Goal: Transaction & Acquisition: Complete application form

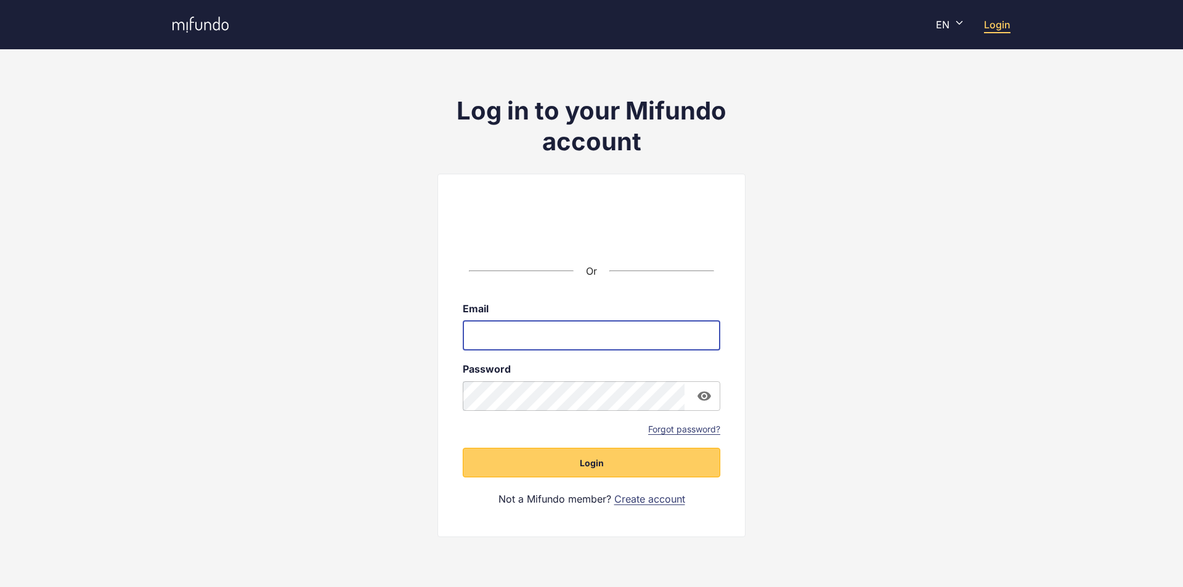
type input "**********"
click at [654, 427] on link "Forgot password?" at bounding box center [684, 429] width 72 height 12
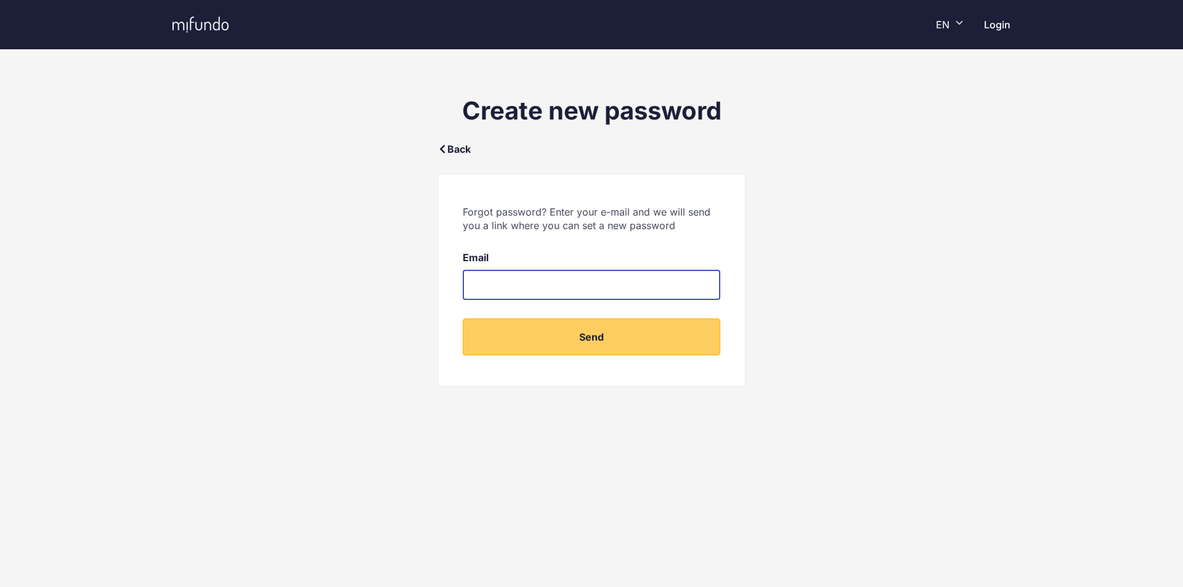
click at [601, 291] on input "email" at bounding box center [591, 285] width 257 height 30
type input "**********"
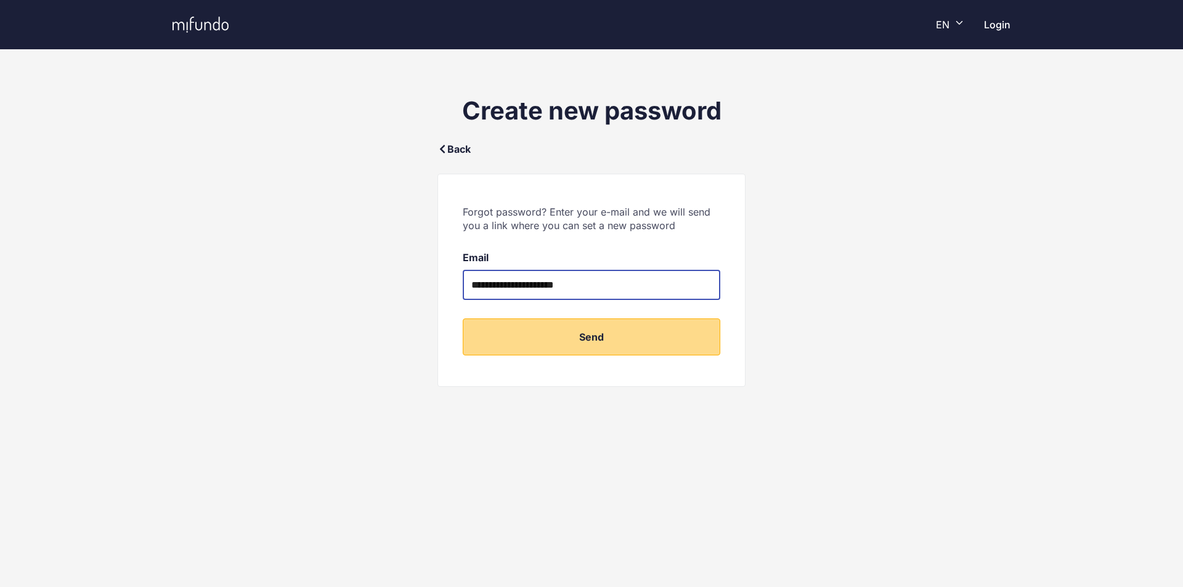
click at [599, 344] on button "Send" at bounding box center [591, 336] width 257 height 37
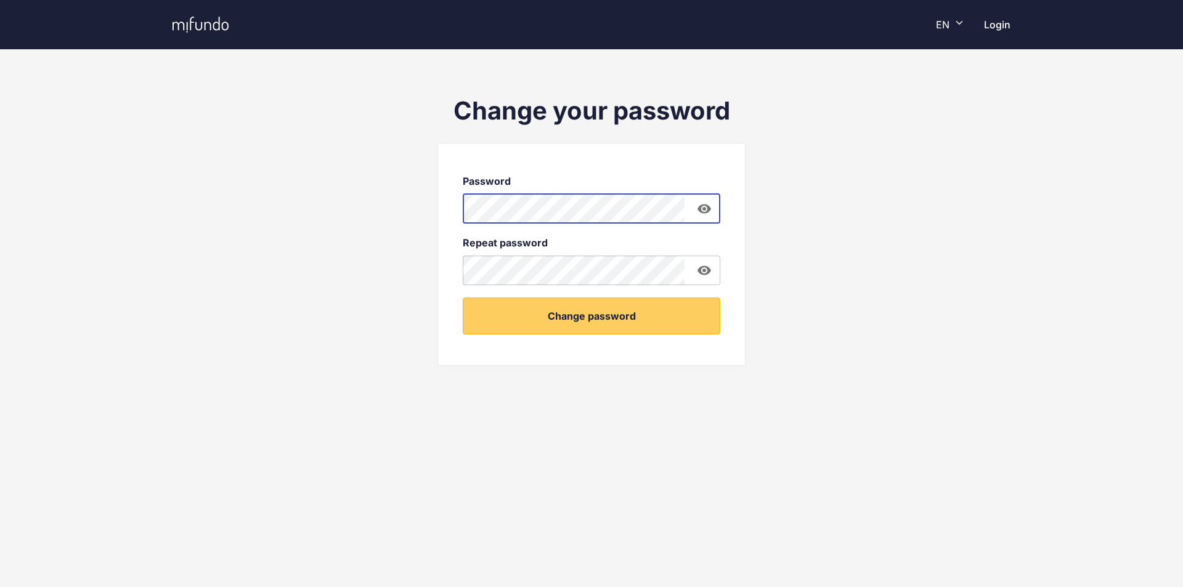
click at [307, 177] on div "Change your password Password ​ Repeat password ​ Change password" at bounding box center [591, 247] width 1183 height 336
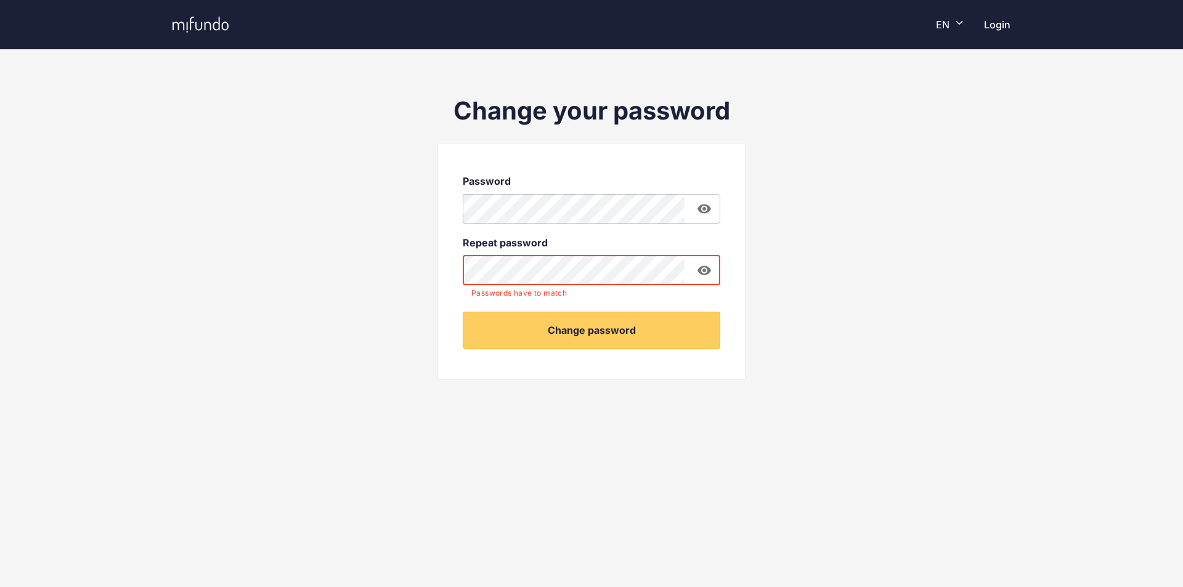
click at [861, 254] on div "Change your password Password ​ Repeat password ​ Passwords have to match Chang…" at bounding box center [591, 254] width 1183 height 351
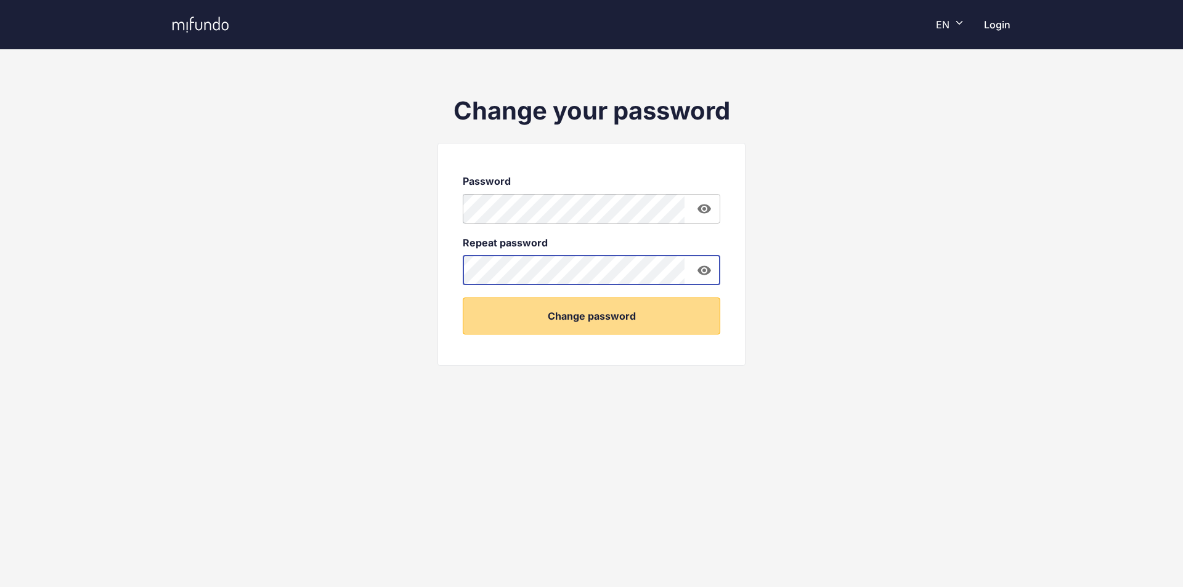
click at [612, 311] on button "Change password" at bounding box center [591, 316] width 257 height 37
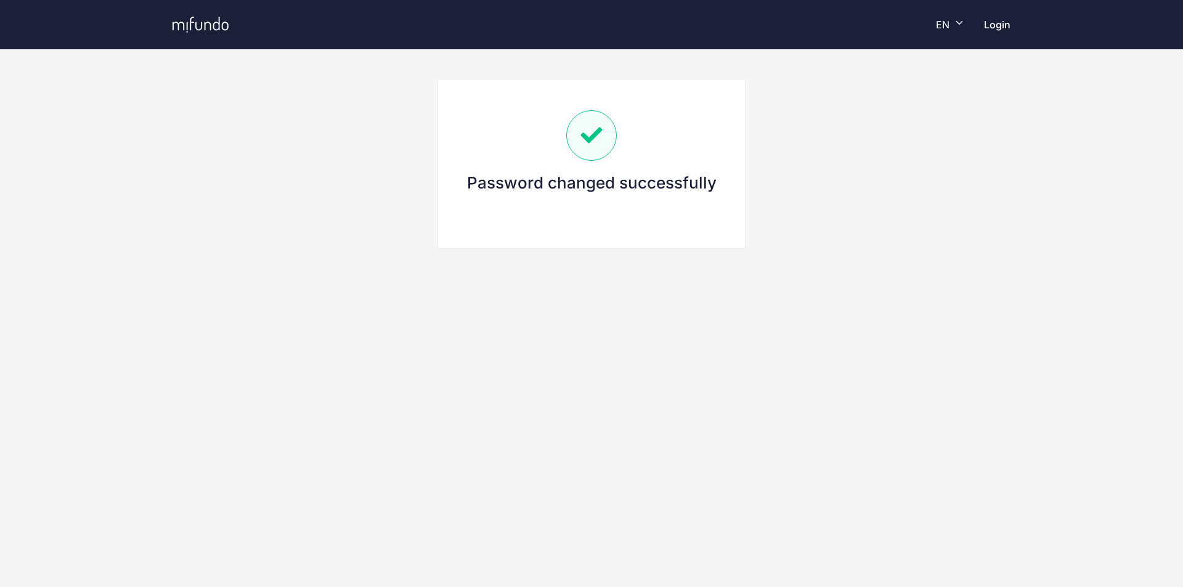
click at [994, 26] on link "Login" at bounding box center [997, 24] width 26 height 12
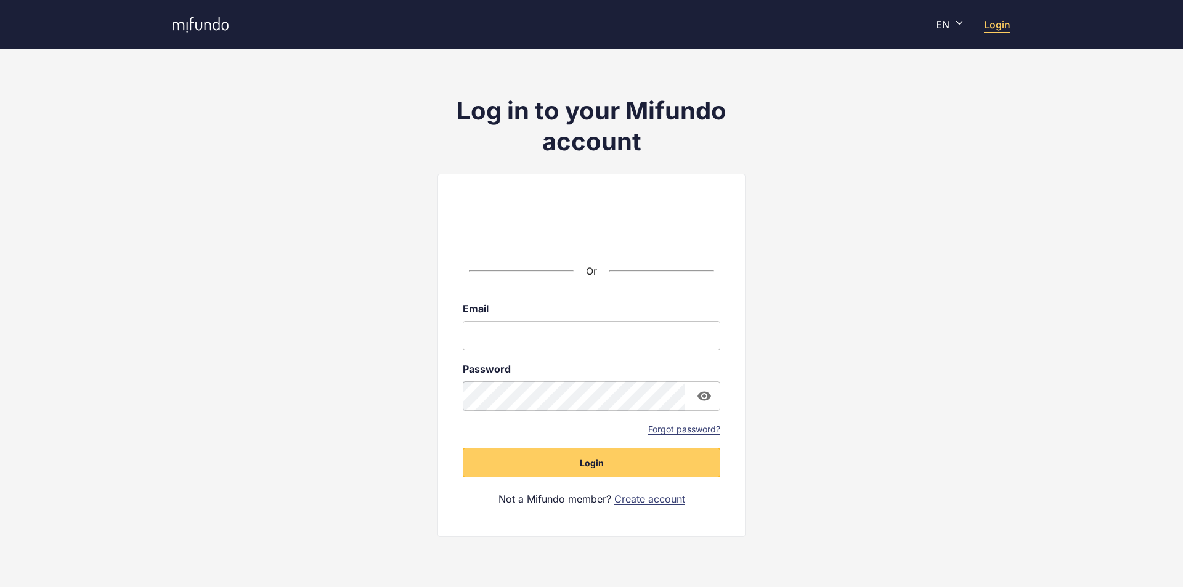
type input "**********"
click at [698, 397] on icon "button" at bounding box center [704, 395] width 14 height 9
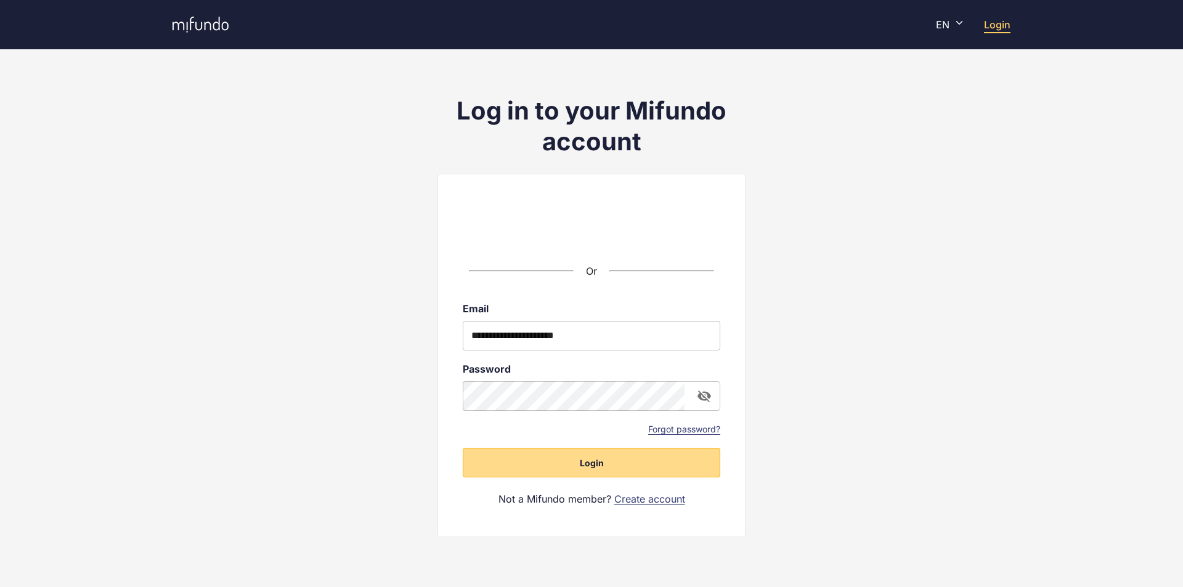
click at [684, 462] on button "Login" at bounding box center [591, 463] width 257 height 30
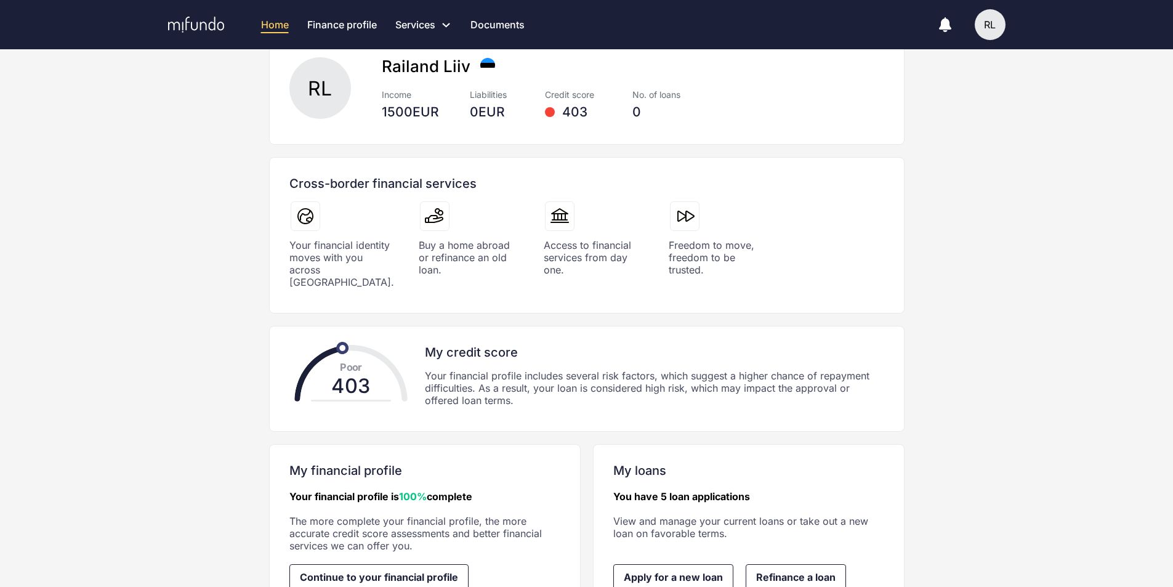
scroll to position [147, 0]
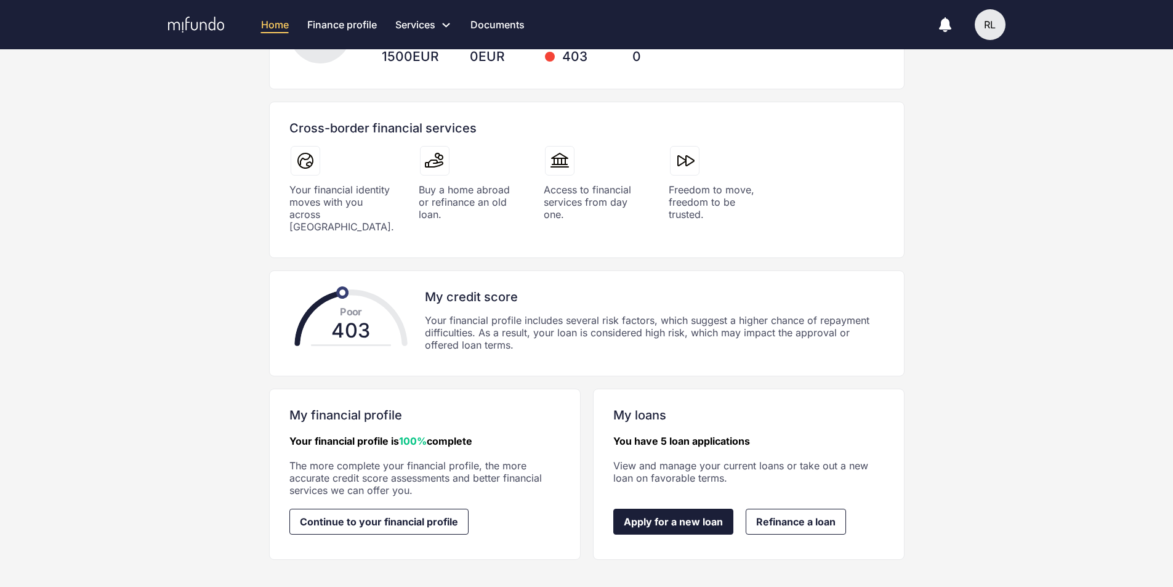
click at [698, 516] on link "Apply for a new loan" at bounding box center [674, 522] width 120 height 26
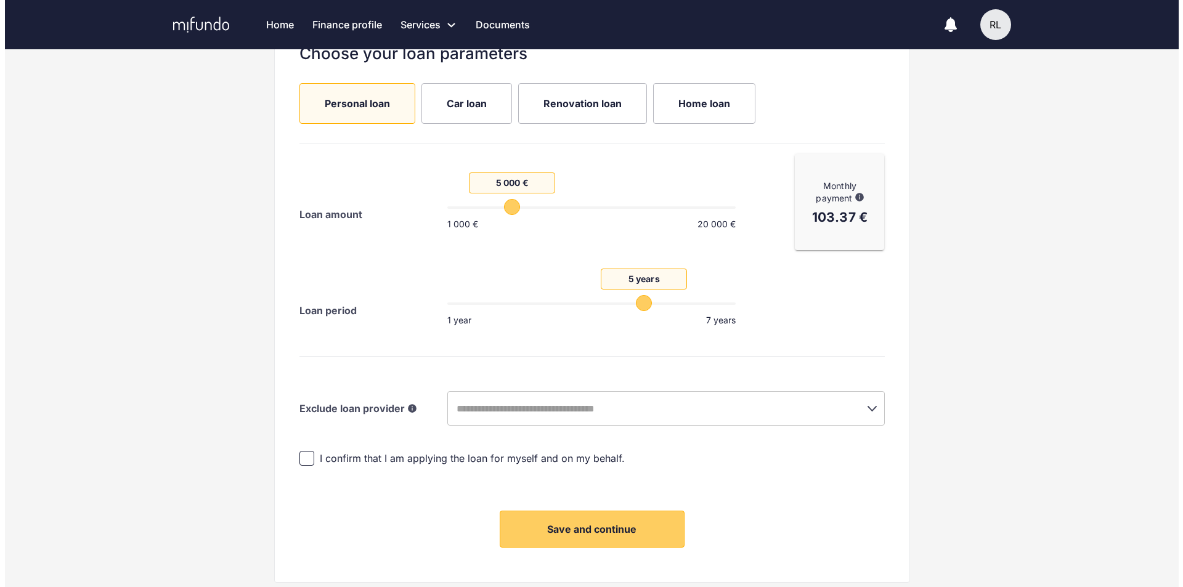
scroll to position [199, 0]
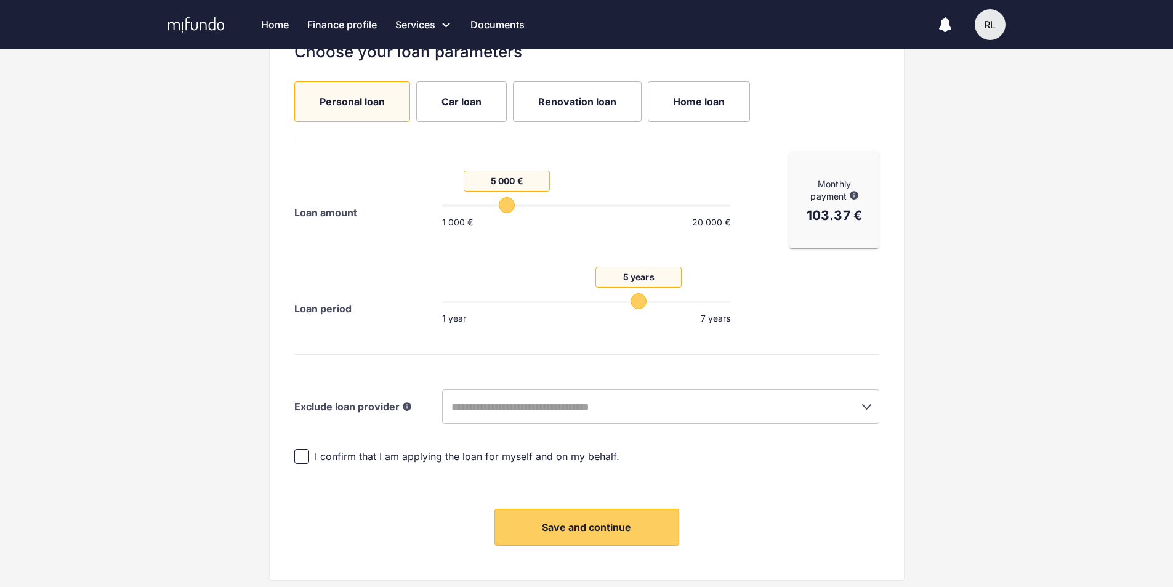
click at [646, 410] on input "text" at bounding box center [644, 406] width 392 height 23
click at [628, 410] on input "text" at bounding box center [644, 406] width 392 height 23
click at [408, 459] on span "I confirm that I am applying the loan for myself and on my behalf." at bounding box center [467, 457] width 305 height 14
click at [567, 524] on span "Save and continue" at bounding box center [586, 527] width 89 height 12
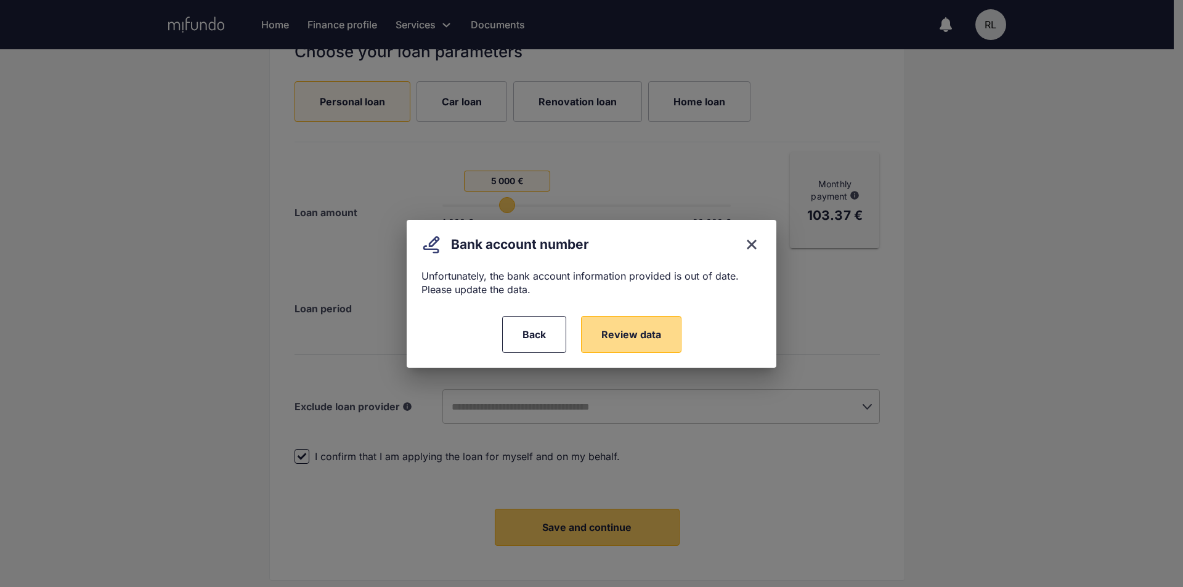
click at [610, 330] on span "Review data" at bounding box center [631, 334] width 60 height 12
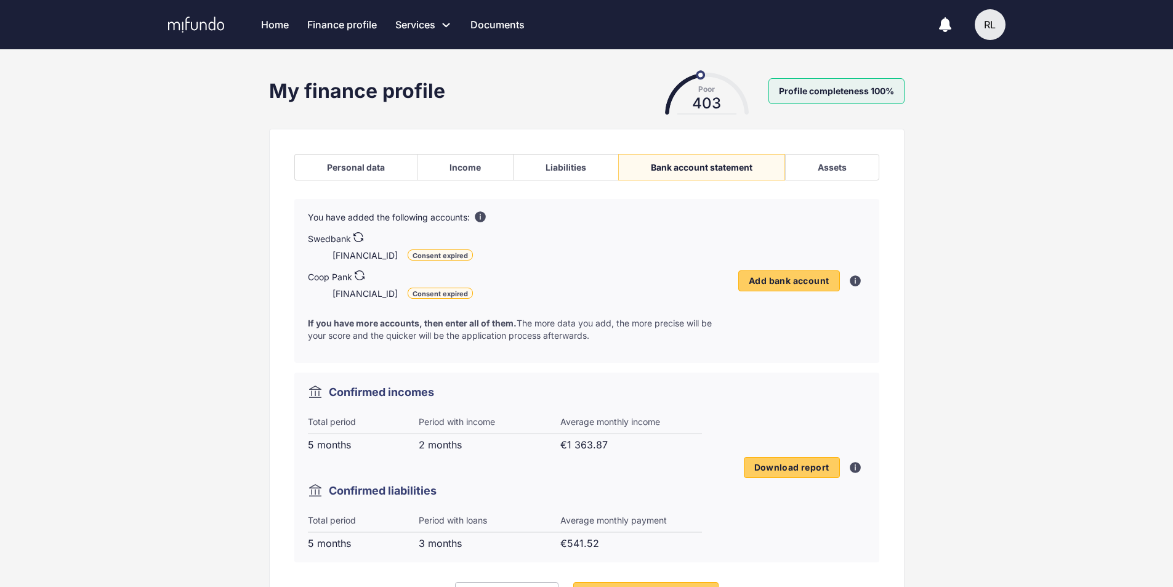
click at [359, 238] on icon at bounding box center [359, 237] width 10 height 10
click at [467, 295] on div "Consent expired" at bounding box center [440, 292] width 65 height 11
click at [364, 275] on icon at bounding box center [360, 275] width 10 height 10
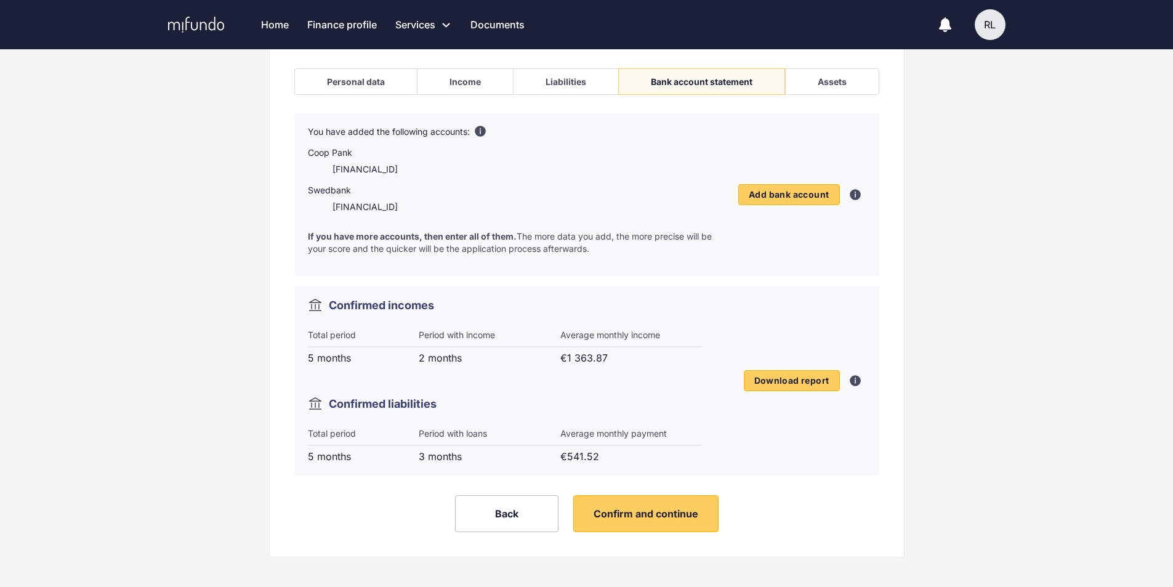
scroll to position [95, 0]
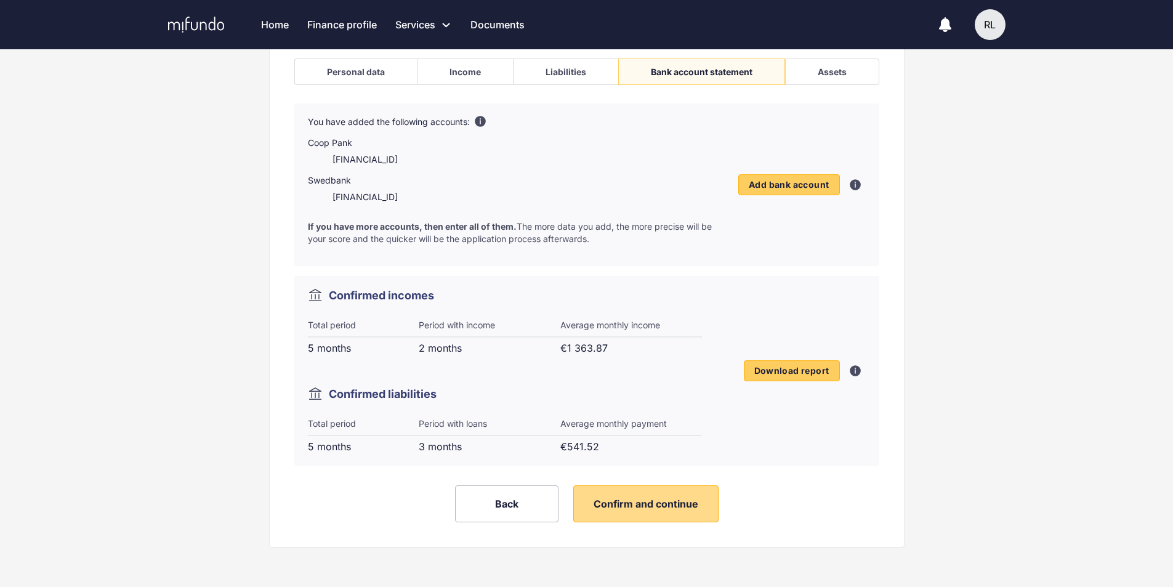
click at [639, 499] on span "Confirm and continue" at bounding box center [646, 504] width 105 height 12
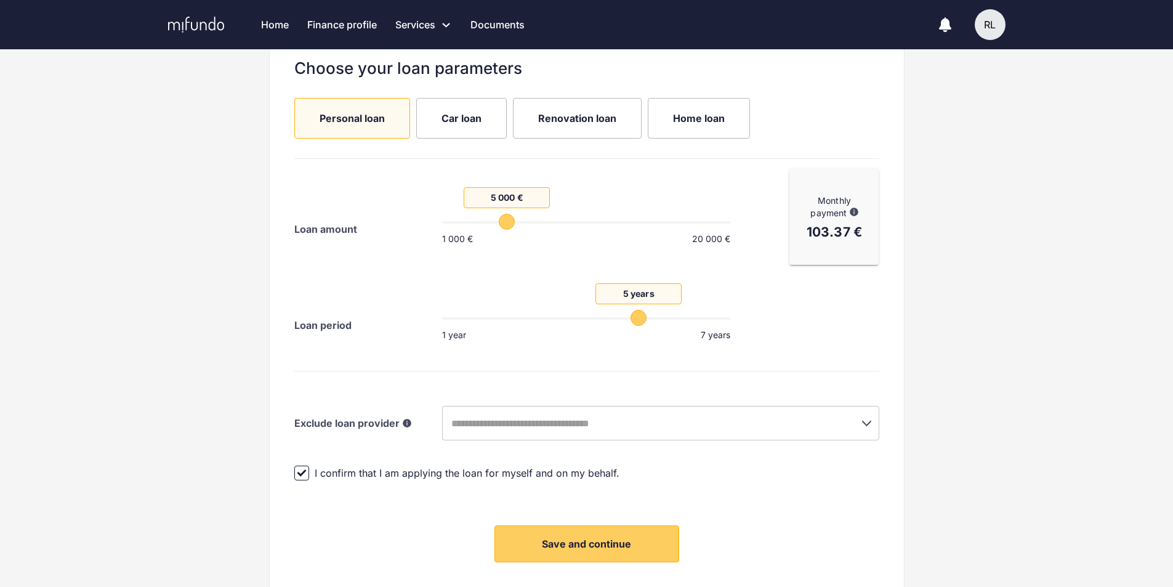
scroll to position [182, 0]
click at [548, 541] on span "Save and continue" at bounding box center [586, 544] width 89 height 12
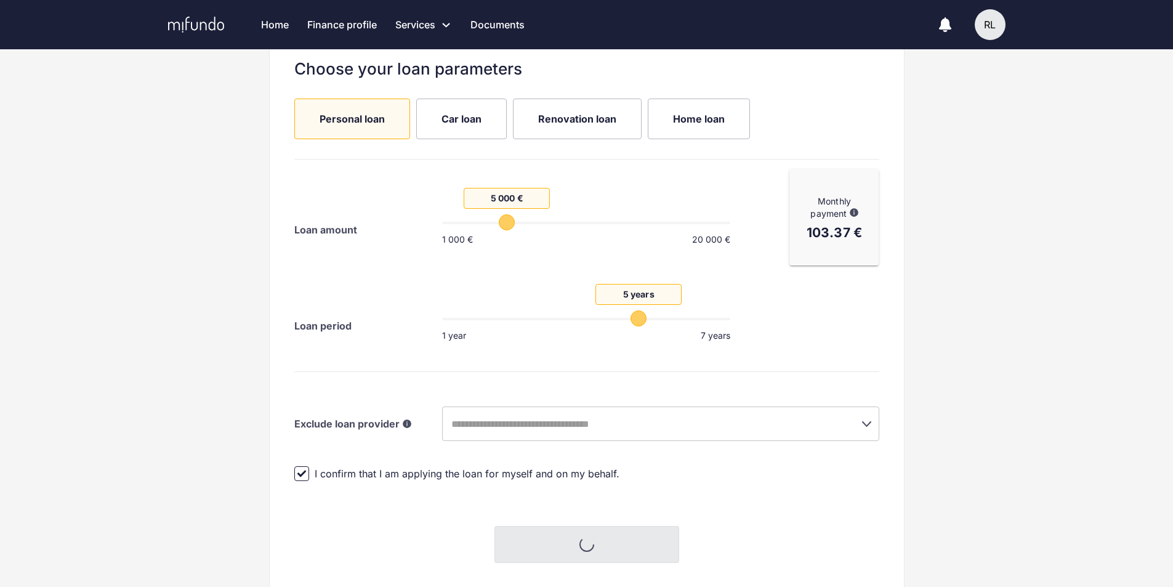
click at [952, 164] on div "New loan application R L My finance profile Profile completeness 100% Change pr…" at bounding box center [586, 272] width 1173 height 750
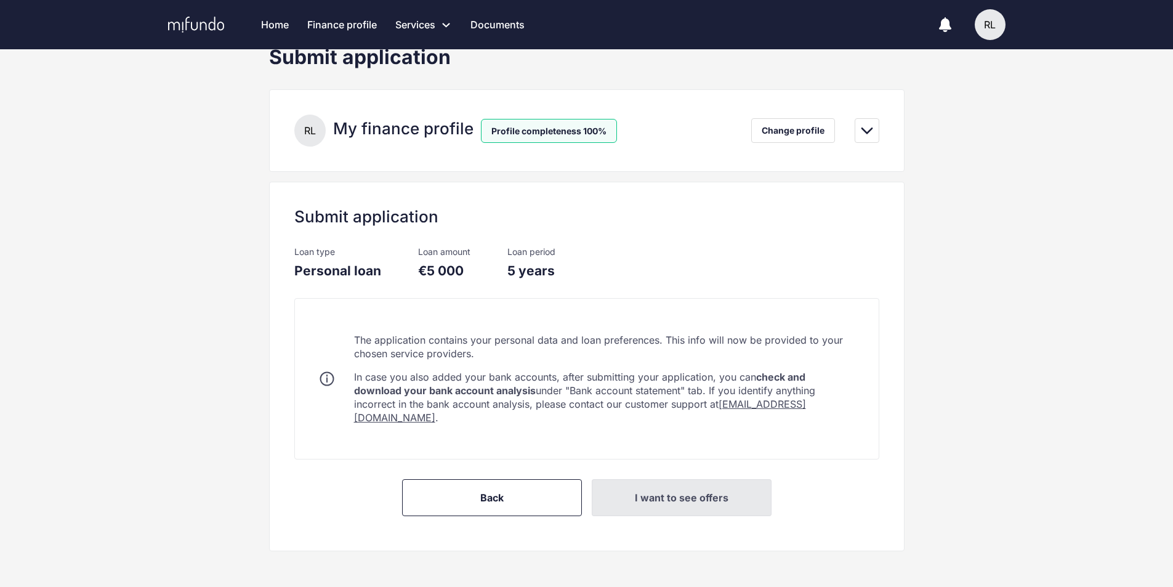
scroll to position [131, 0]
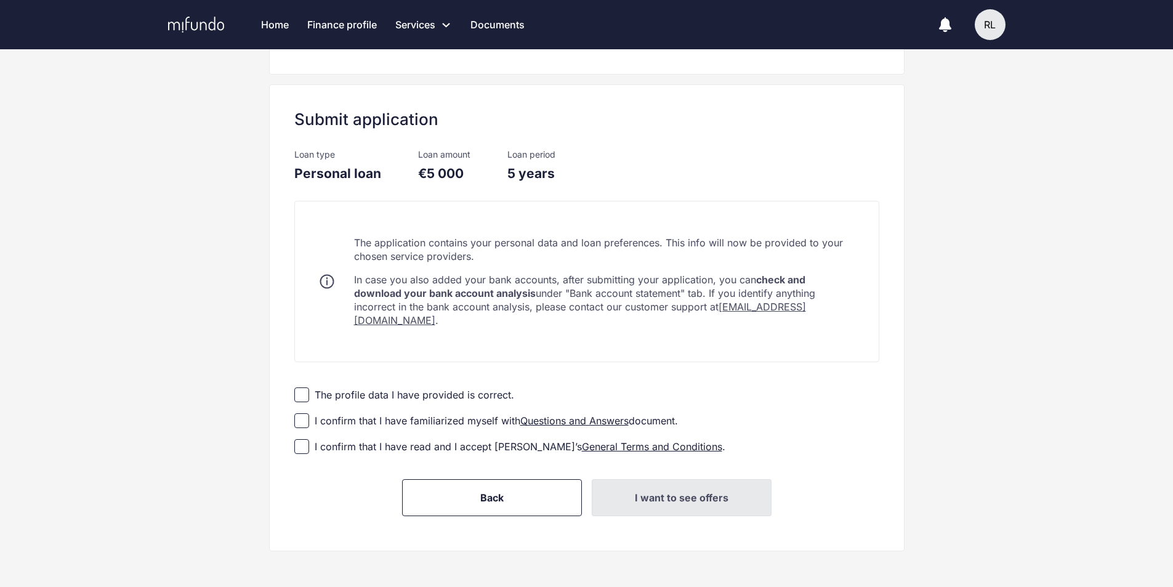
click at [399, 414] on div "I confirm that I have familiarized myself with Questions and Answers document." at bounding box center [496, 421] width 363 height 14
click at [396, 440] on div "I confirm that I have read and I accept Mifundo’s General Terms and Conditions ." at bounding box center [520, 447] width 411 height 14
click at [407, 382] on label "The profile data I have provided is correct." at bounding box center [586, 395] width 585 height 26
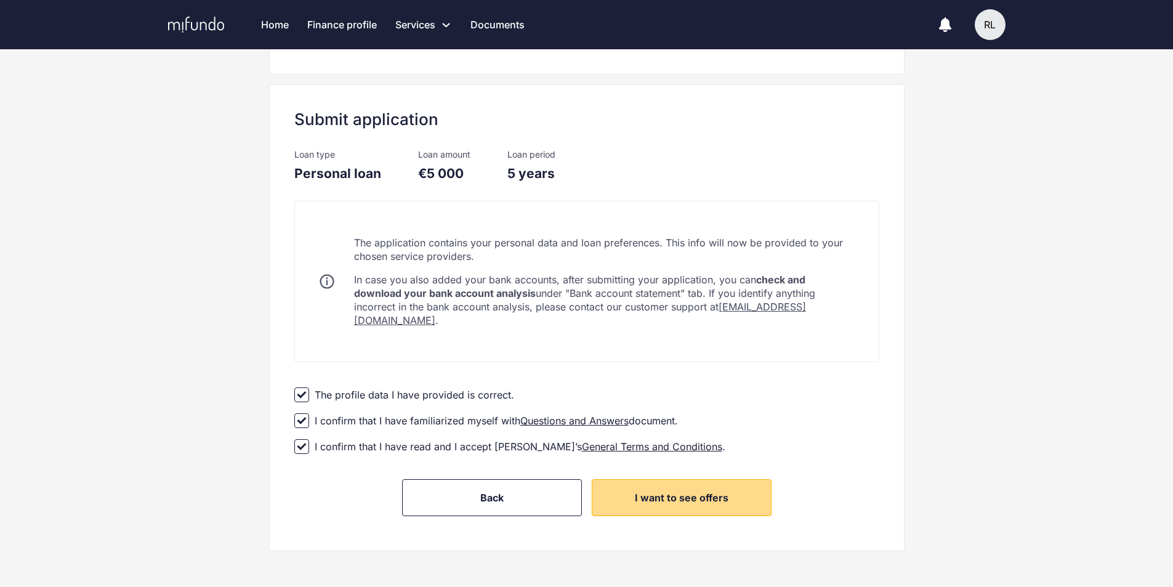
click at [658, 492] on span "I want to see offers" at bounding box center [682, 498] width 94 height 12
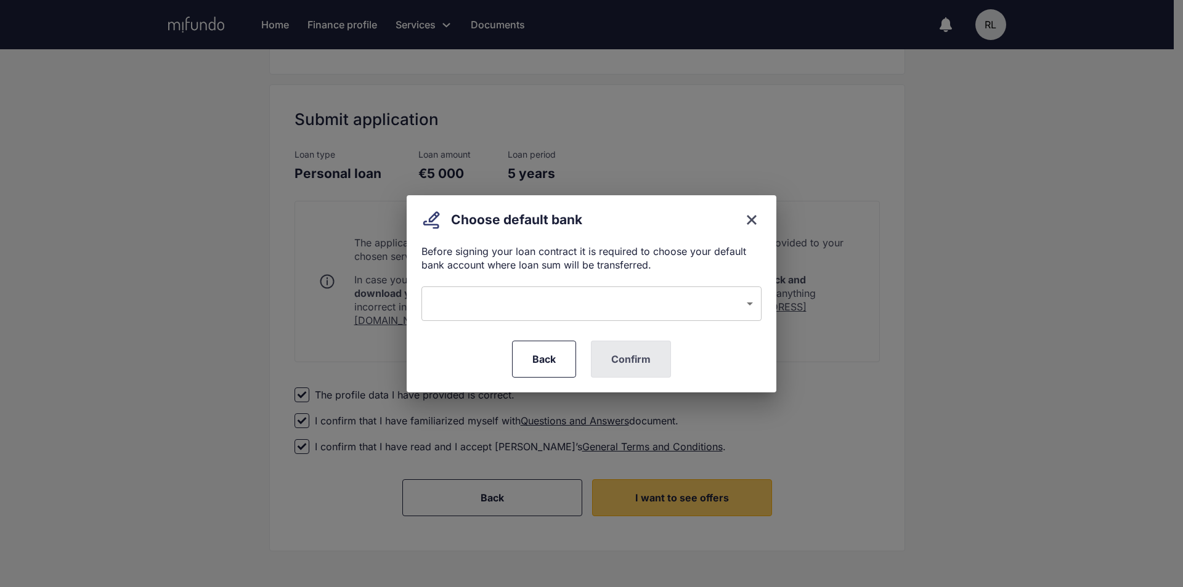
click at [574, 314] on body "Home Finance profile Services Apply for a new loan Refinance your loans Loan of…" at bounding box center [591, 162] width 1183 height 587
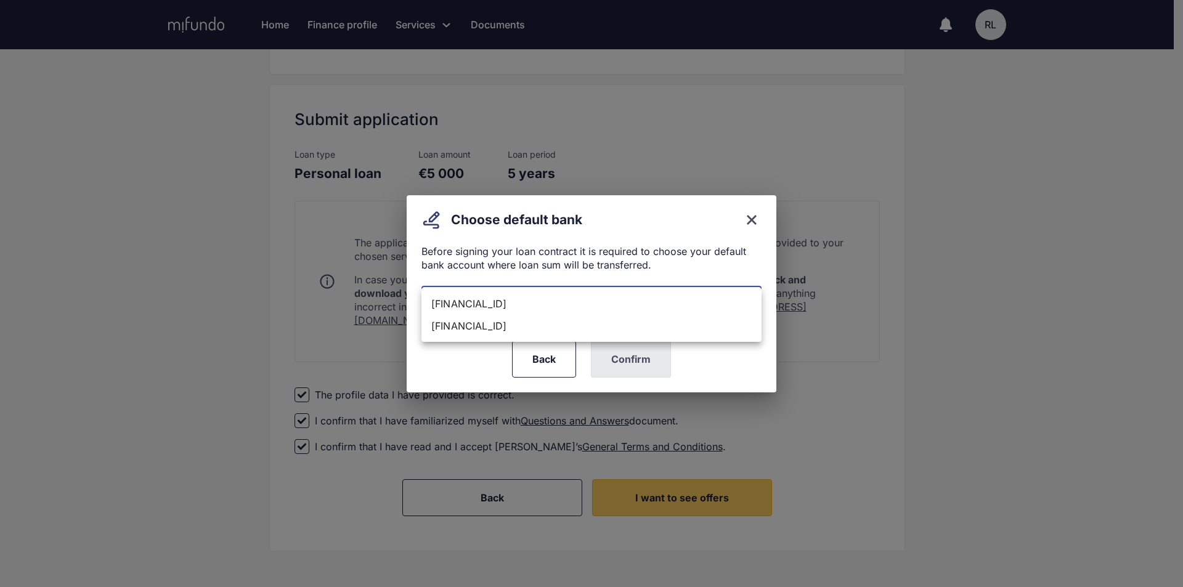
click at [577, 308] on li "EE604204278610674308" at bounding box center [591, 304] width 340 height 22
type input "**********"
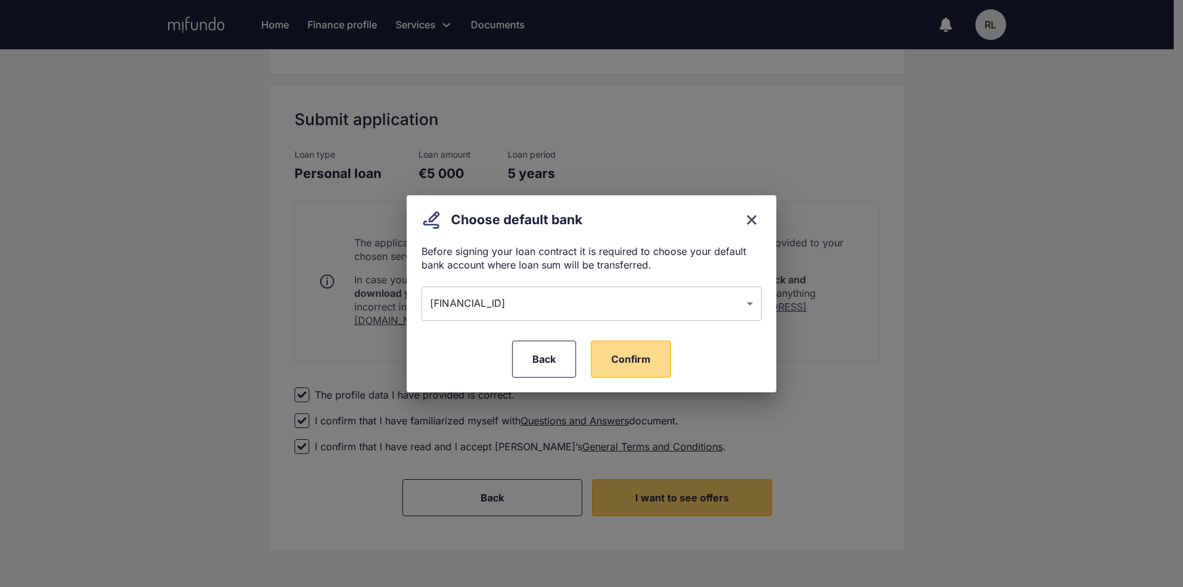
click at [604, 360] on button "Confirm" at bounding box center [631, 359] width 80 height 37
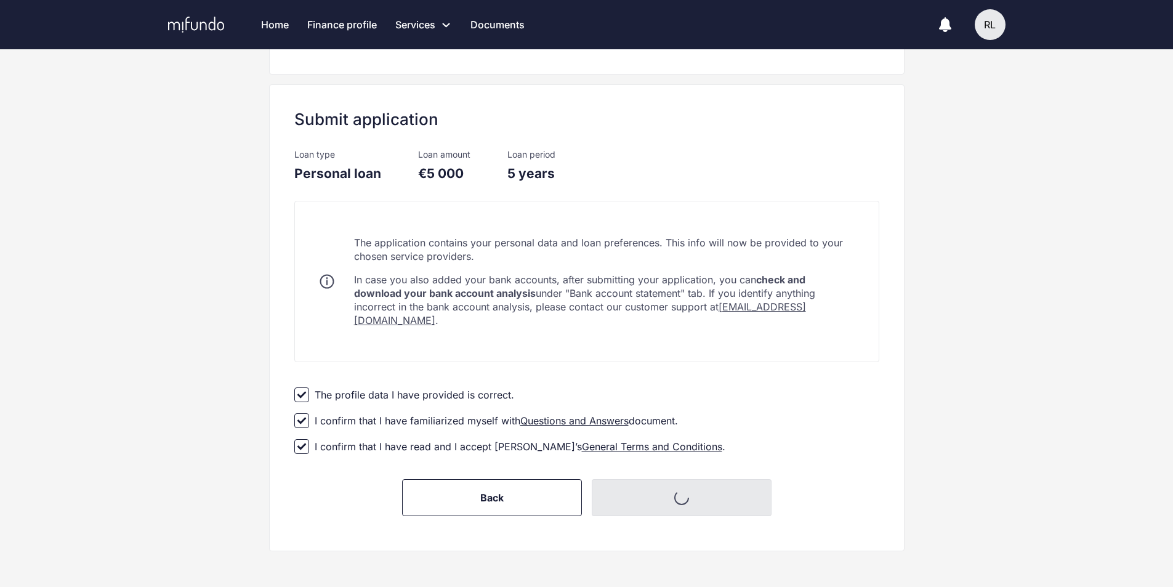
click at [84, 364] on div "Submit application R L My finance profile Profile completeness 100% Change prof…" at bounding box center [586, 274] width 1173 height 653
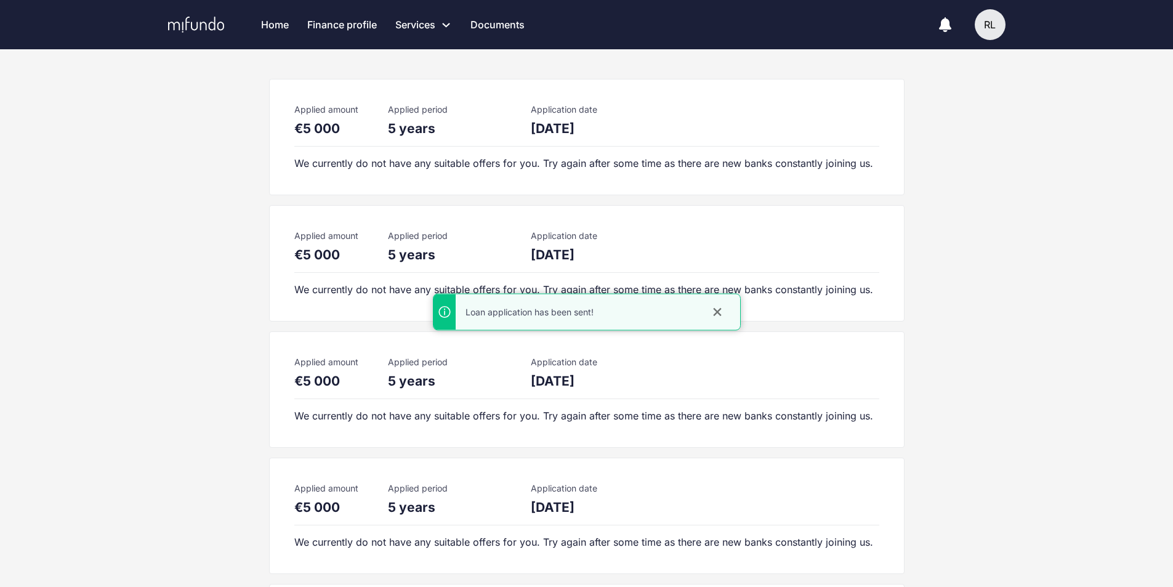
click at [149, 341] on div "Applied amount €5 000 Applied period 5 years Application date 11.09.2025 We cur…" at bounding box center [586, 477] width 1173 height 797
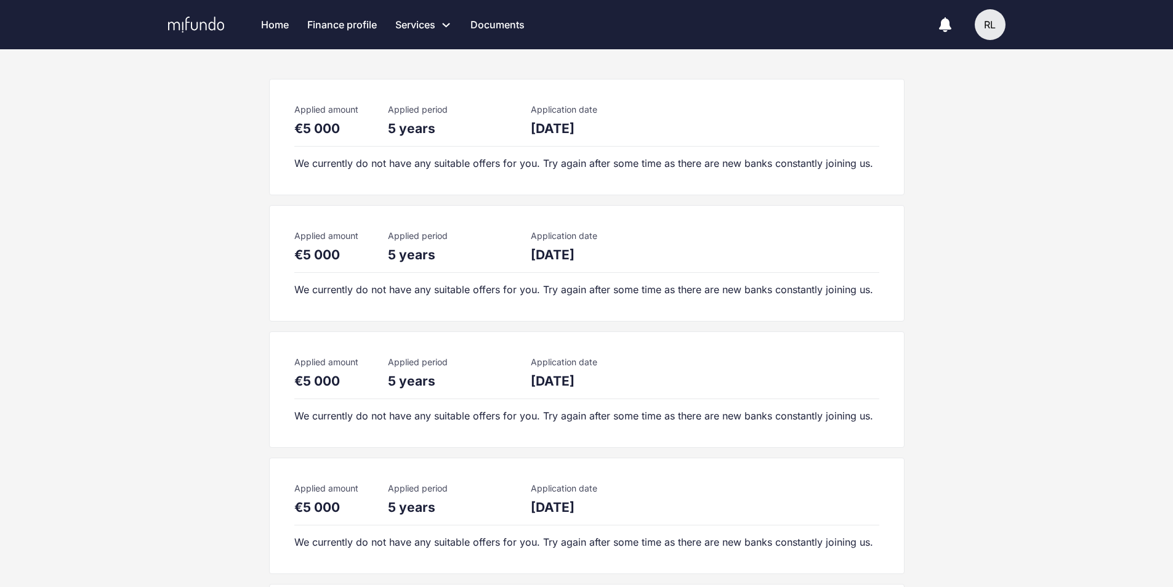
click at [271, 20] on link "Home" at bounding box center [275, 24] width 28 height 49
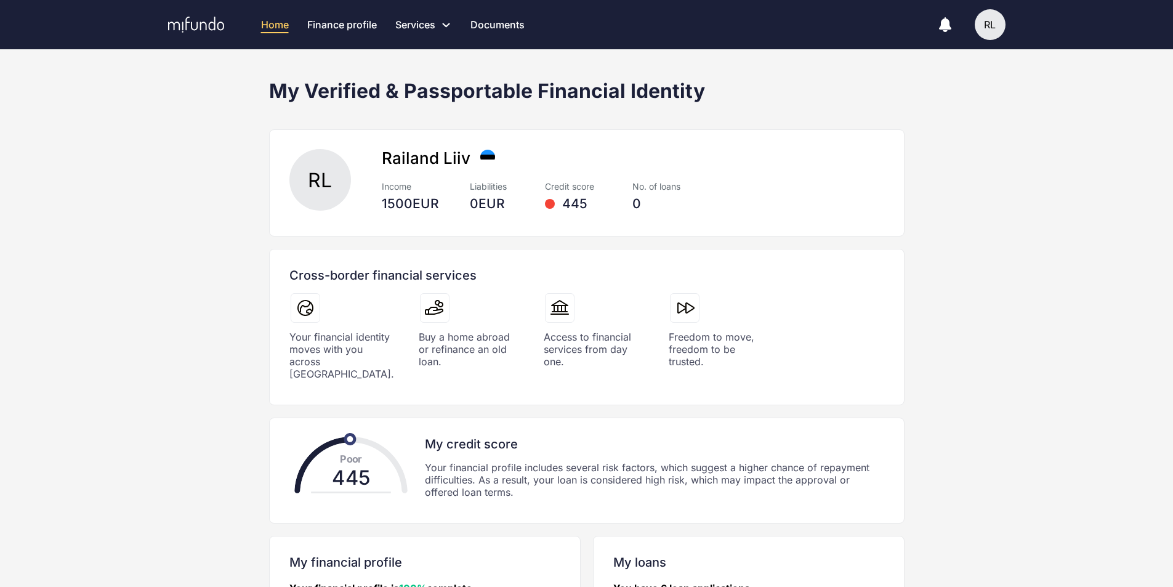
click at [318, 28] on link "Finance profile" at bounding box center [342, 24] width 70 height 49
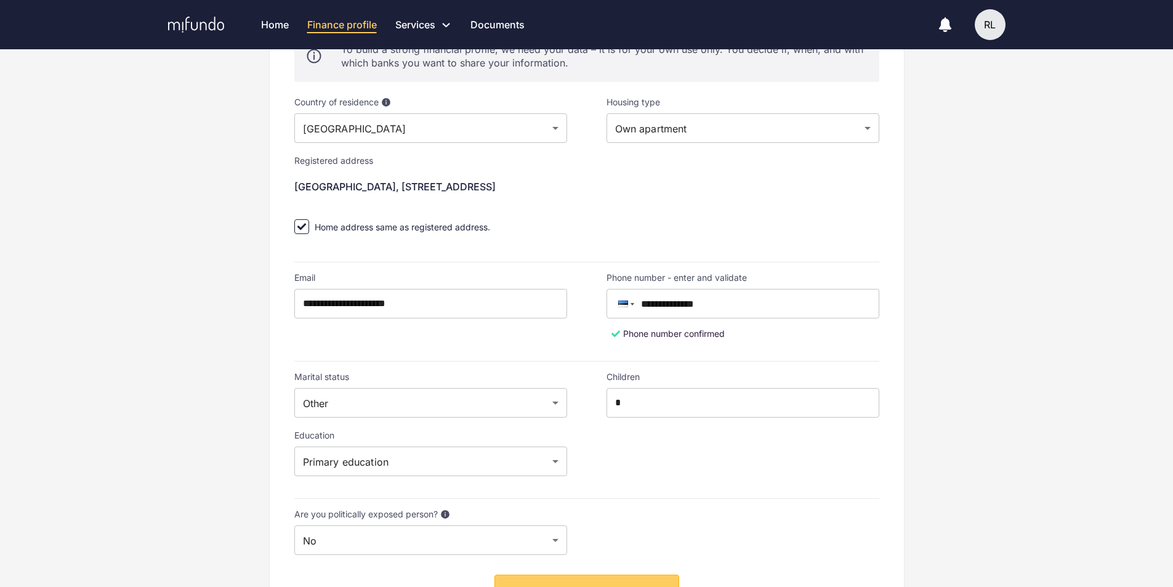
scroll to position [203, 0]
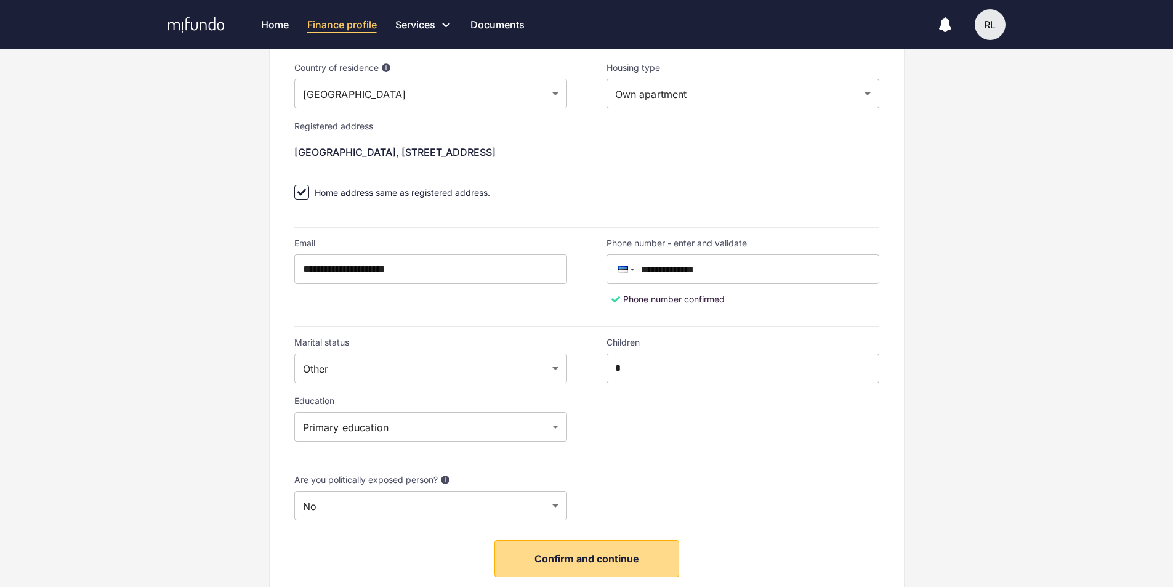
click at [565, 553] on span "Confirm and continue" at bounding box center [587, 559] width 105 height 12
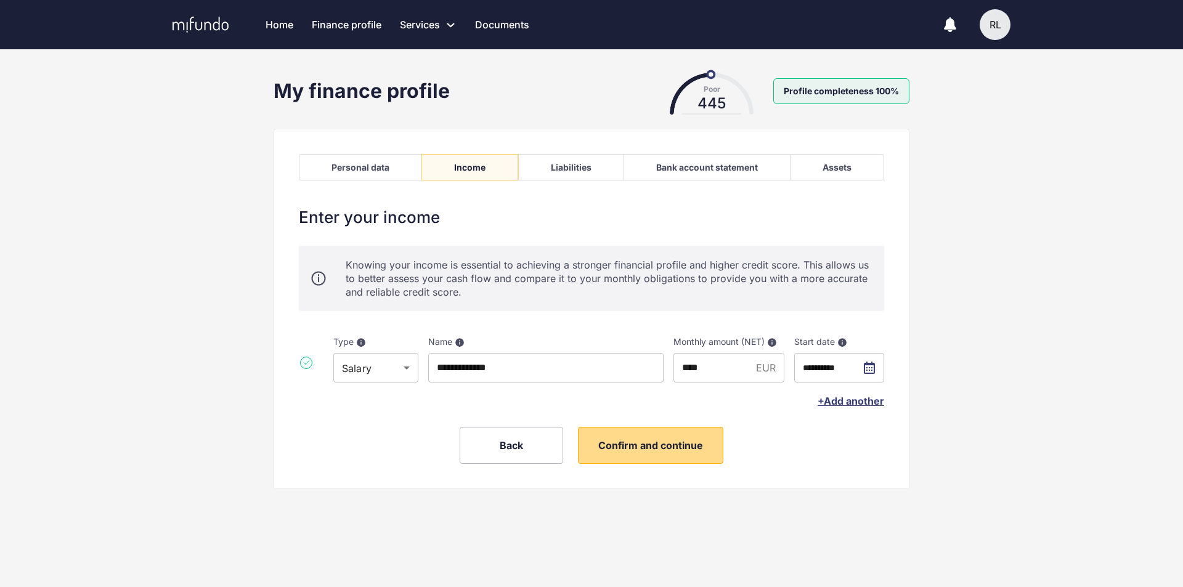
click at [654, 439] on span "Confirm and continue" at bounding box center [650, 445] width 105 height 12
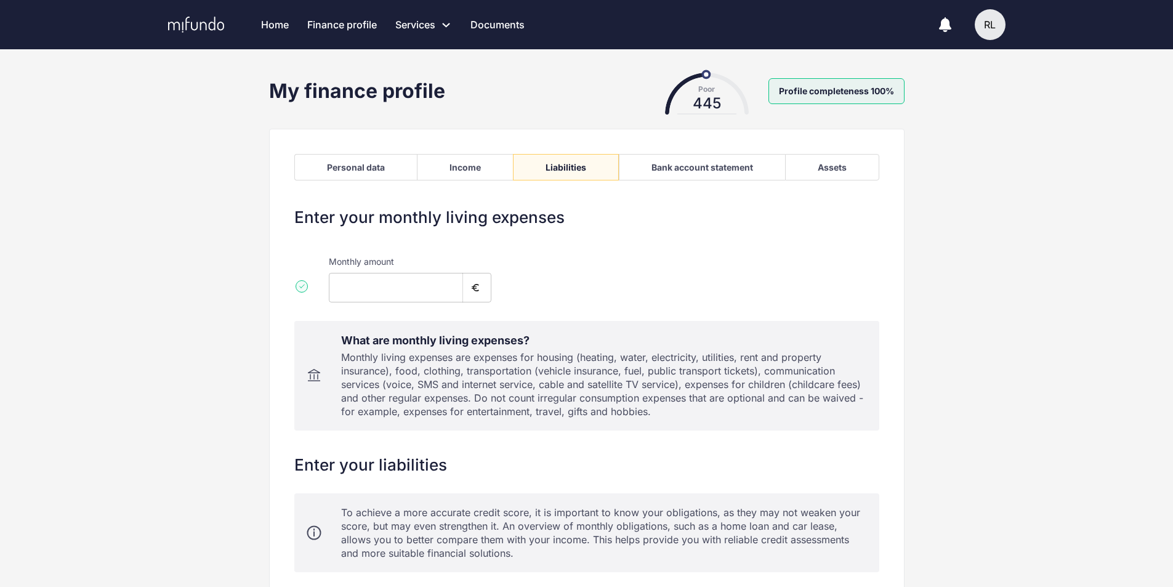
type input "***"
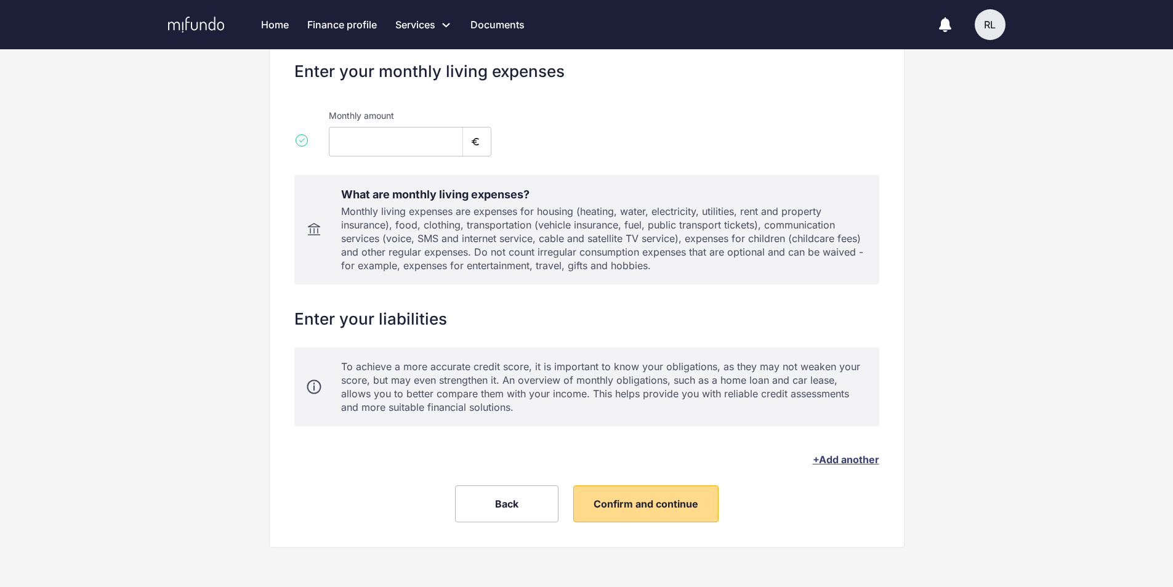
click at [644, 509] on span "Confirm and continue" at bounding box center [646, 504] width 105 height 12
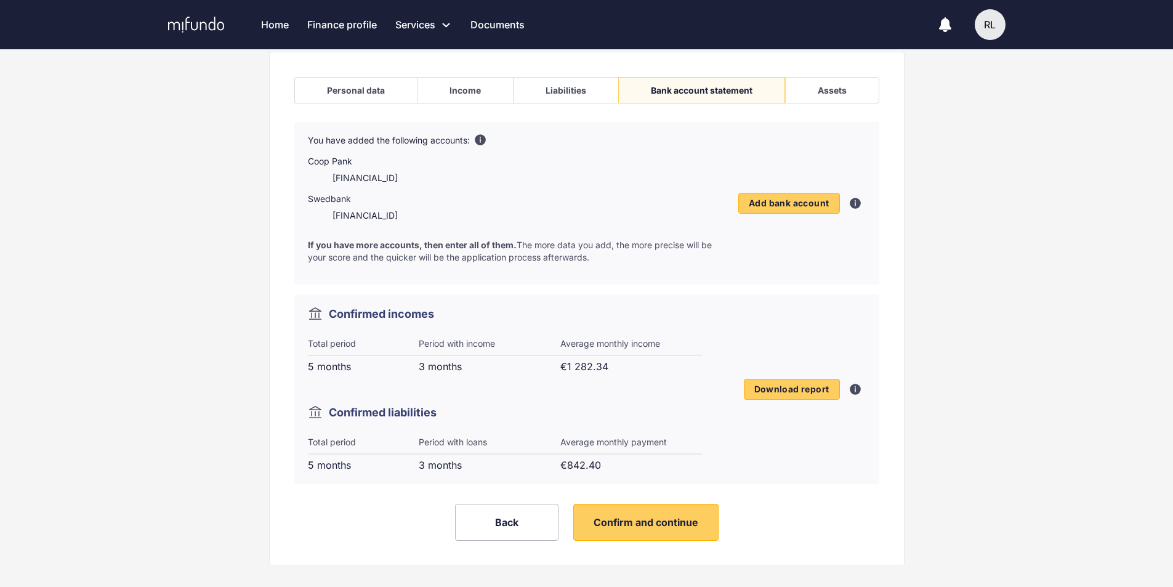
scroll to position [95, 0]
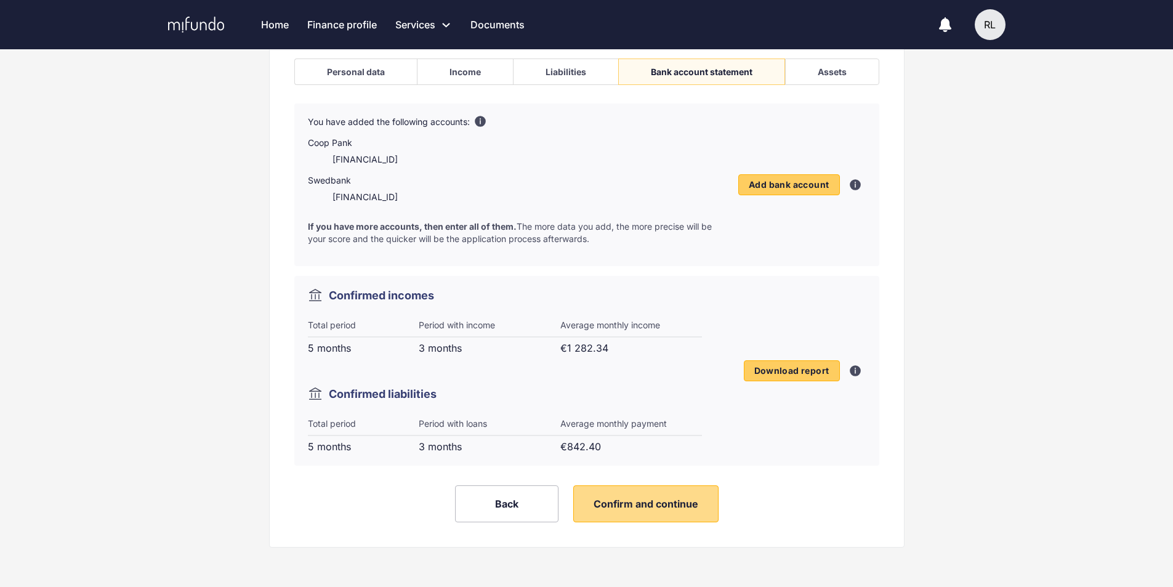
click at [647, 505] on span "Confirm and continue" at bounding box center [646, 504] width 105 height 12
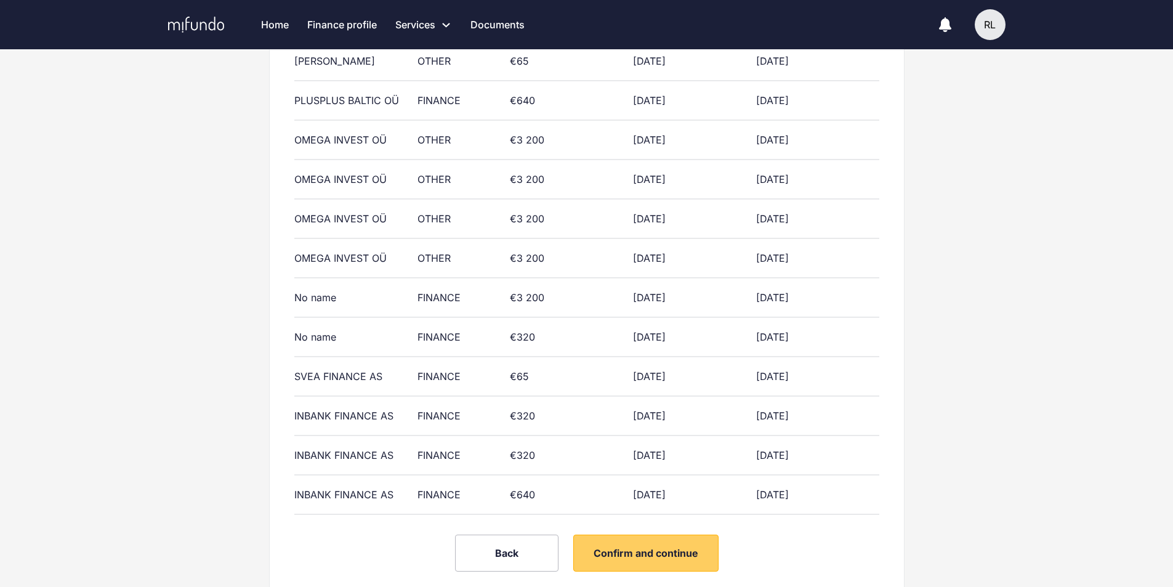
scroll to position [696, 0]
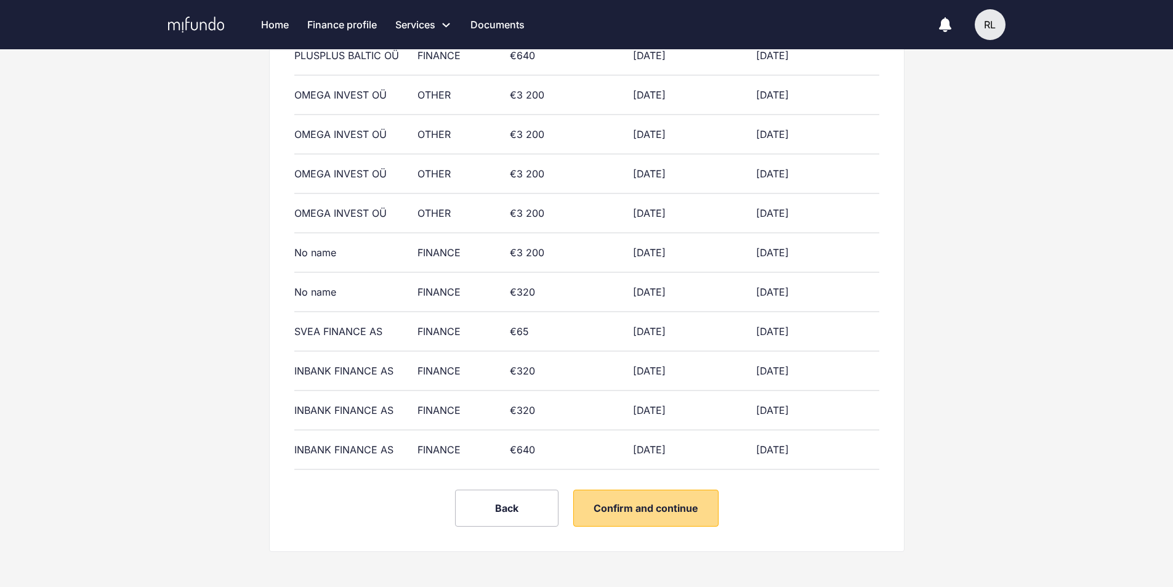
click at [644, 497] on button "Confirm and continue" at bounding box center [646, 508] width 145 height 37
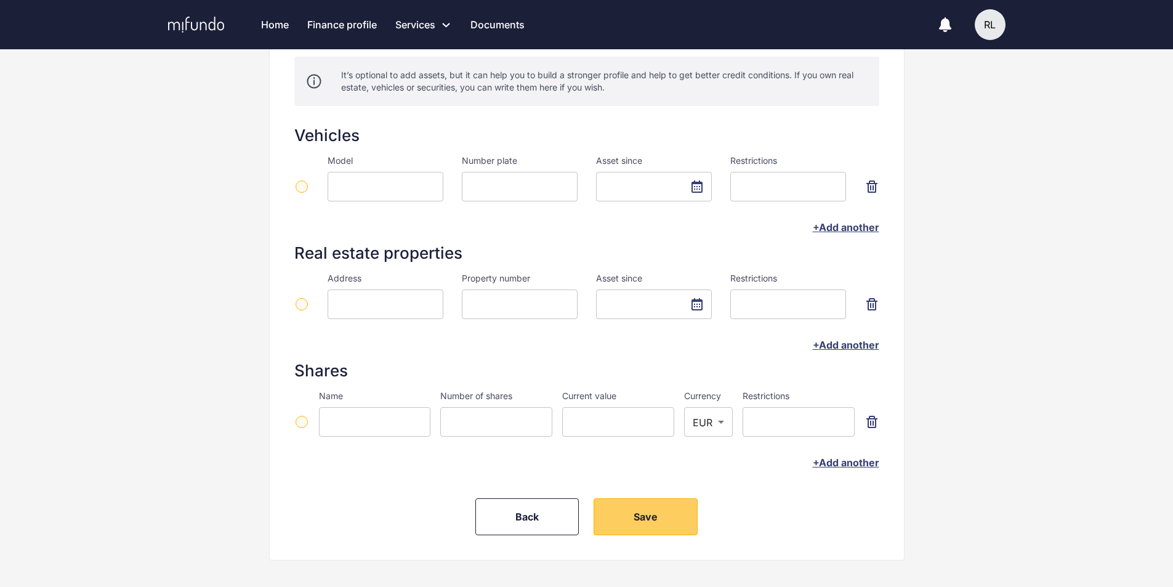
scroll to position [195, 0]
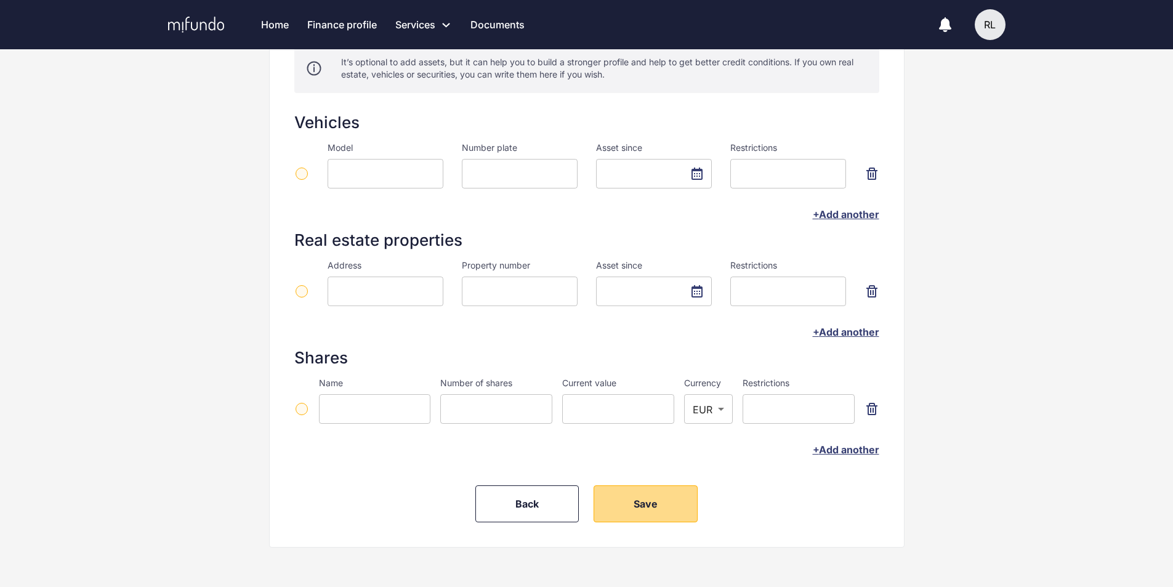
click at [646, 500] on span "Save" at bounding box center [646, 504] width 24 height 12
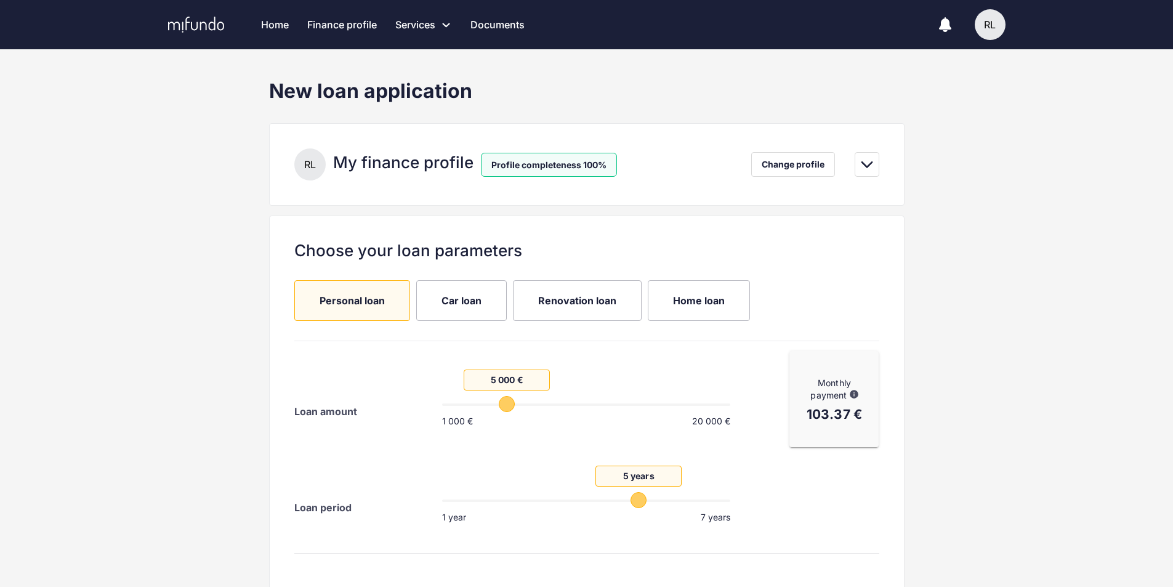
click at [273, 32] on link "Home" at bounding box center [275, 24] width 28 height 49
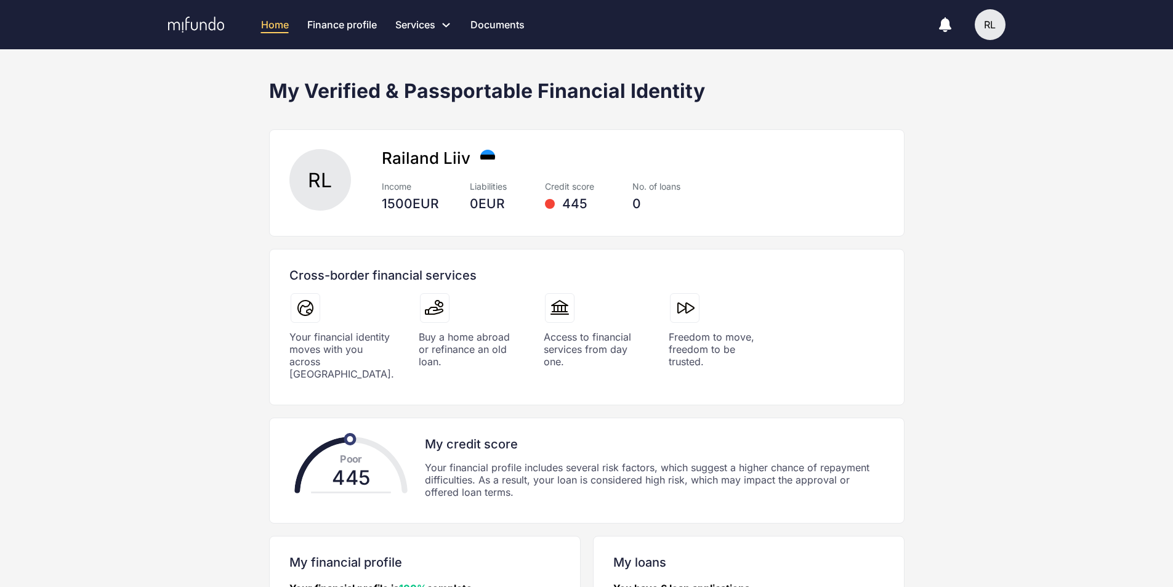
click at [101, 321] on div "My Verified & Passportable Financial Identity [PERSON_NAME] Income 1500 EUR Lia…" at bounding box center [586, 413] width 1173 height 668
